Goal: Navigation & Orientation: Find specific page/section

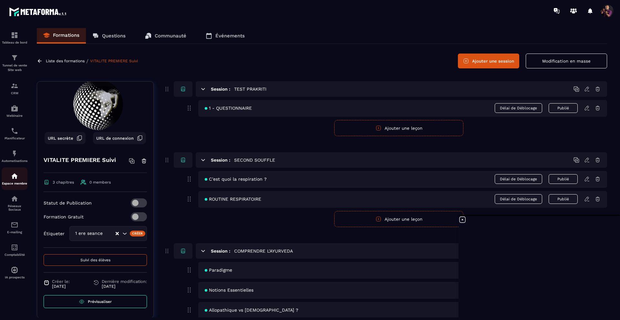
click at [13, 180] on img at bounding box center [15, 176] width 8 height 8
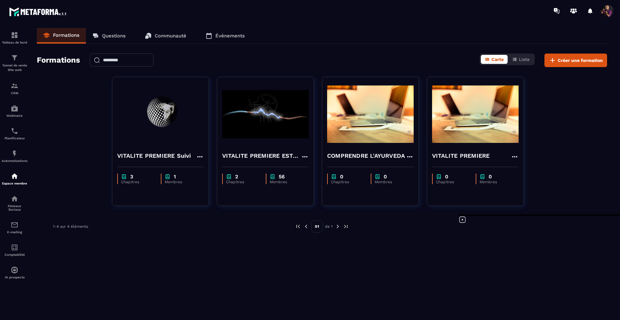
click at [463, 220] on icon at bounding box center [463, 220] width 8 height 8
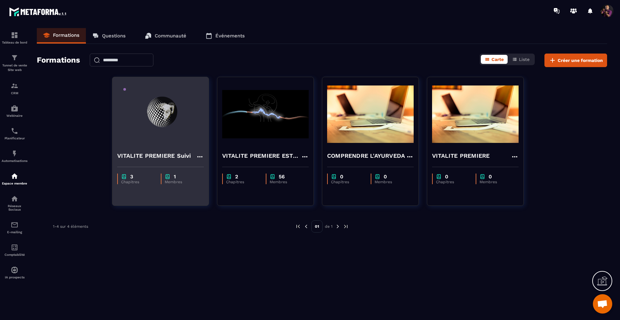
click at [189, 124] on img at bounding box center [160, 114] width 87 height 65
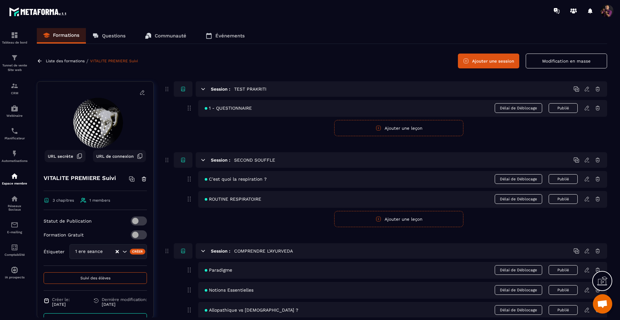
click at [73, 274] on button "Suivi des élèves" at bounding box center [95, 279] width 103 height 12
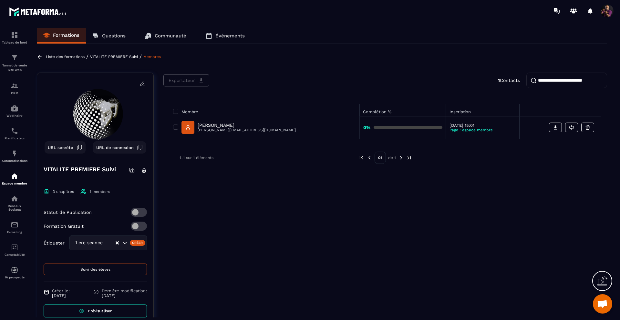
click at [135, 212] on span at bounding box center [139, 212] width 16 height 9
click at [109, 56] on p "VITALITE PREMIERE Suivi" at bounding box center [114, 57] width 48 height 5
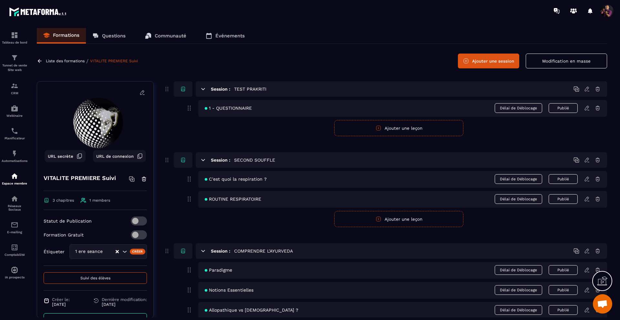
scroll to position [103, 0]
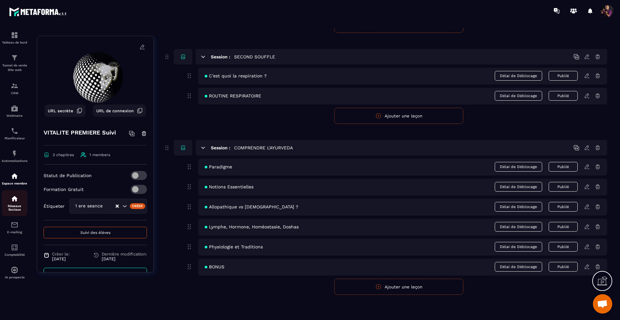
click at [17, 206] on p "Réseaux Sociaux" at bounding box center [15, 207] width 26 height 7
